Goal: Information Seeking & Learning: Learn about a topic

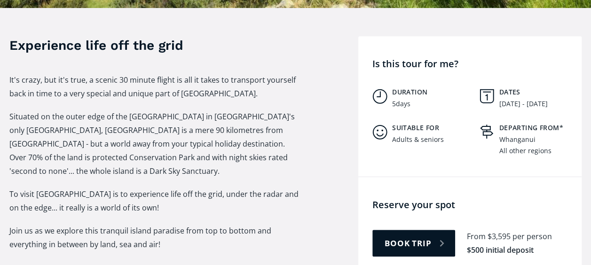
scroll to position [357, 0]
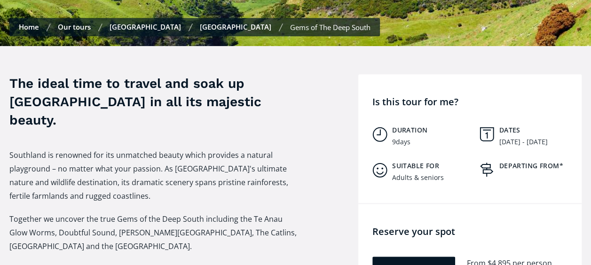
scroll to position [320, 0]
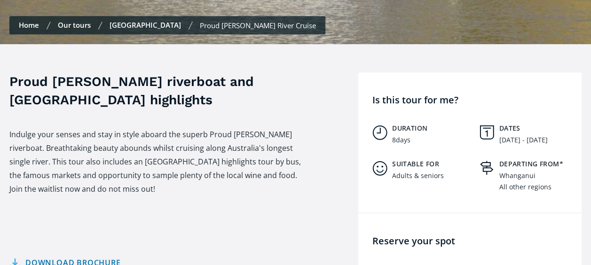
scroll to position [357, 0]
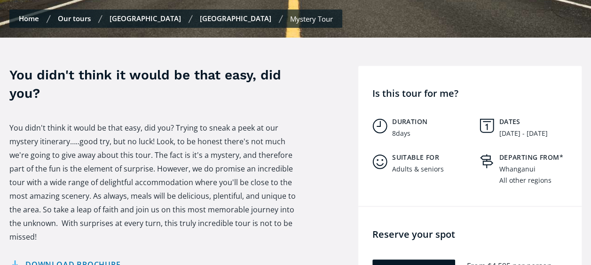
scroll to position [551, 0]
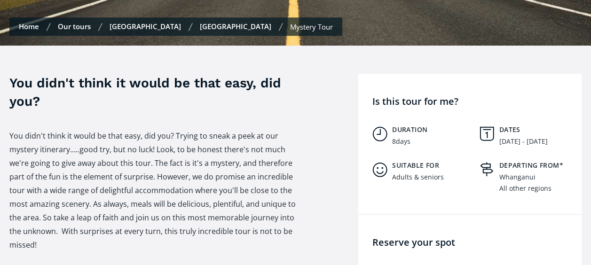
scroll to position [320, 0]
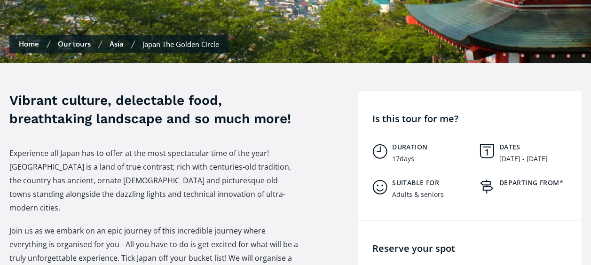
scroll to position [320, 0]
